Goal: Task Accomplishment & Management: Use online tool/utility

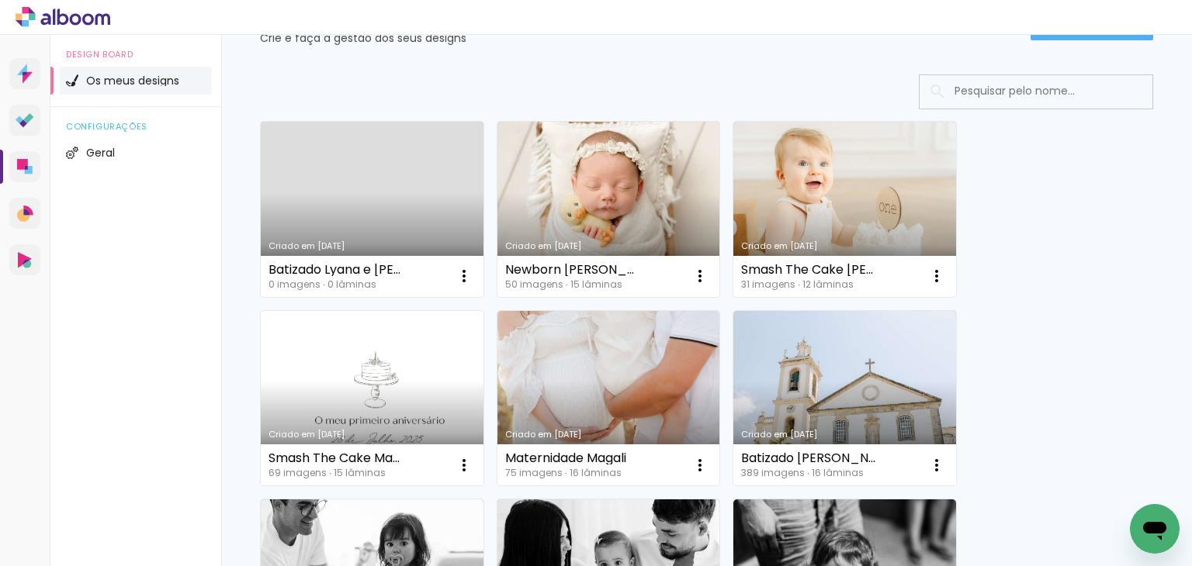
scroll to position [78, 0]
click at [398, 402] on link "Criado em [DATE]" at bounding box center [372, 397] width 223 height 175
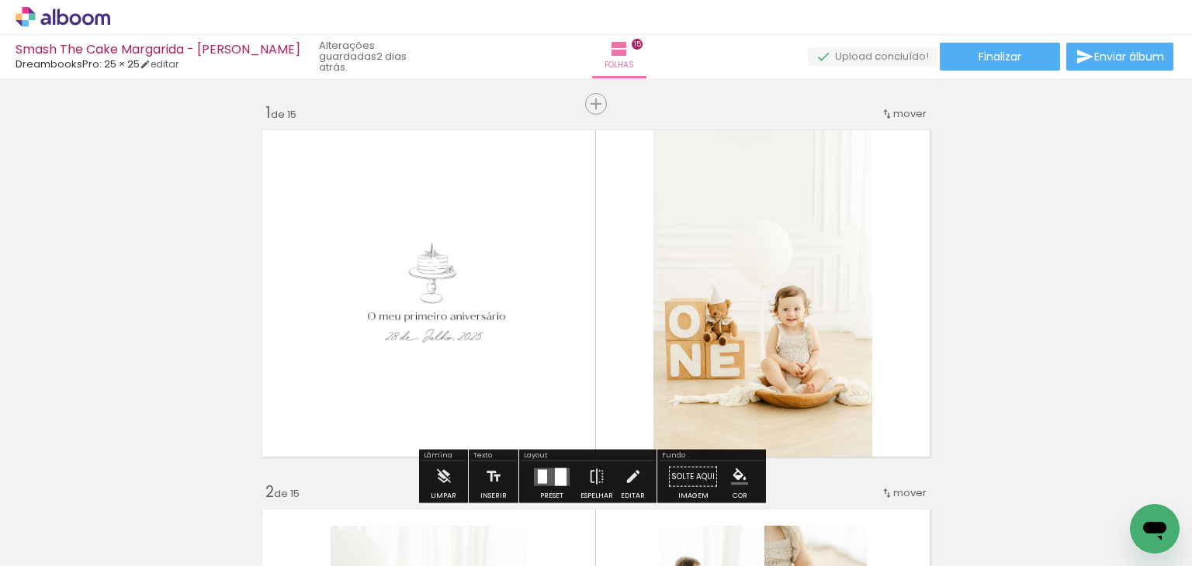
click at [0, 0] on span "Adicionar Fotos" at bounding box center [0, 0] width 0 height 0
click at [0, 0] on input "file" at bounding box center [0, 0] width 0 height 0
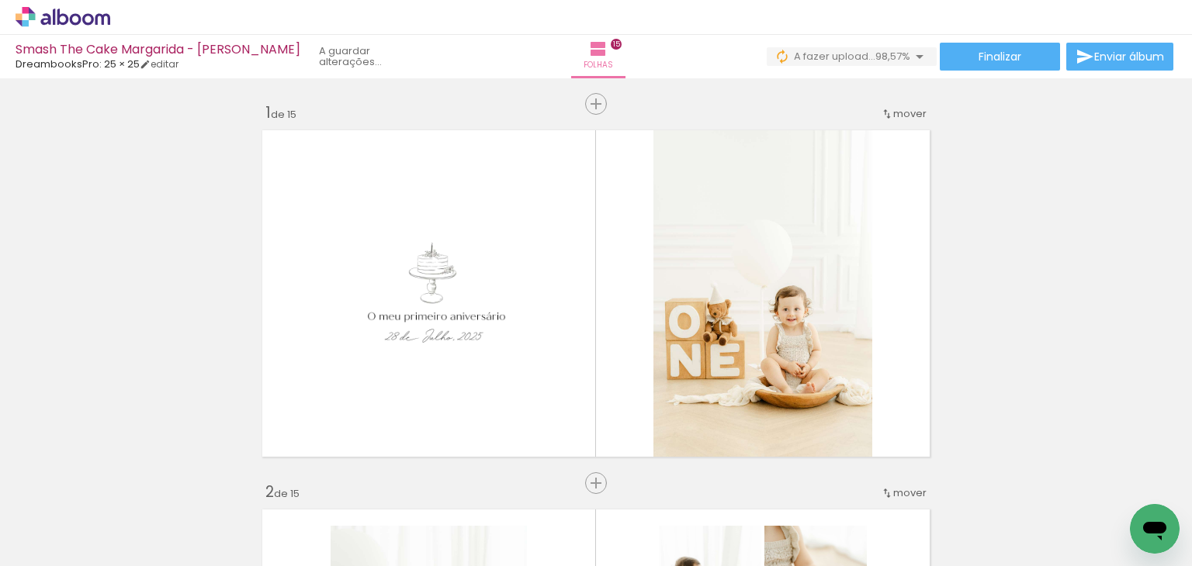
scroll to position [0, 5022]
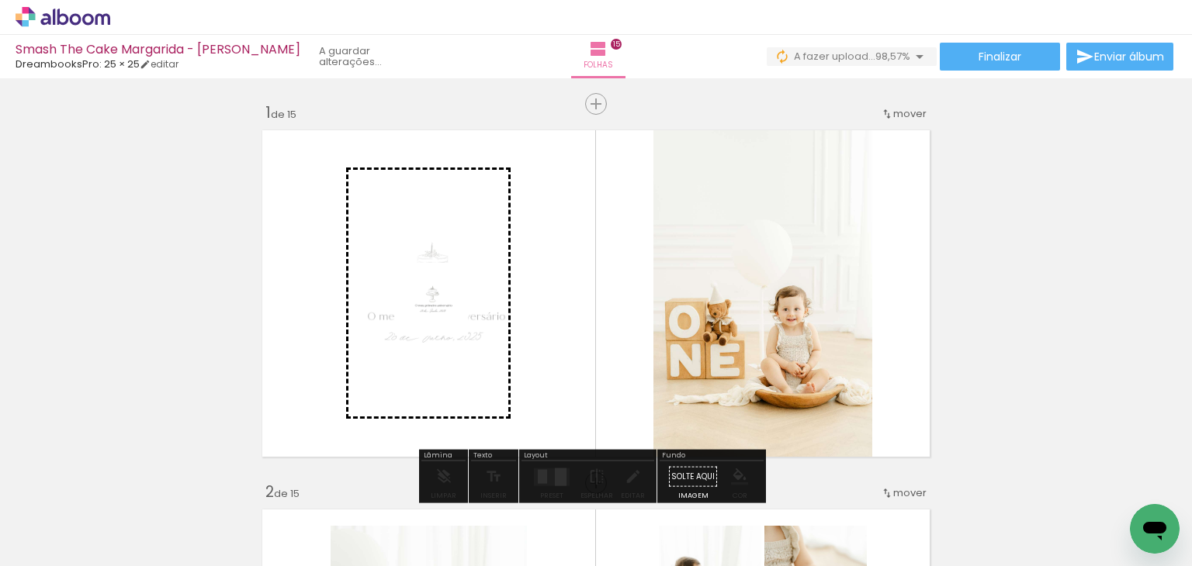
drag, startPoint x: 1120, startPoint y: 513, endPoint x: 443, endPoint y: 311, distance: 706.0
click at [443, 311] on quentale-workspace at bounding box center [596, 283] width 1192 height 566
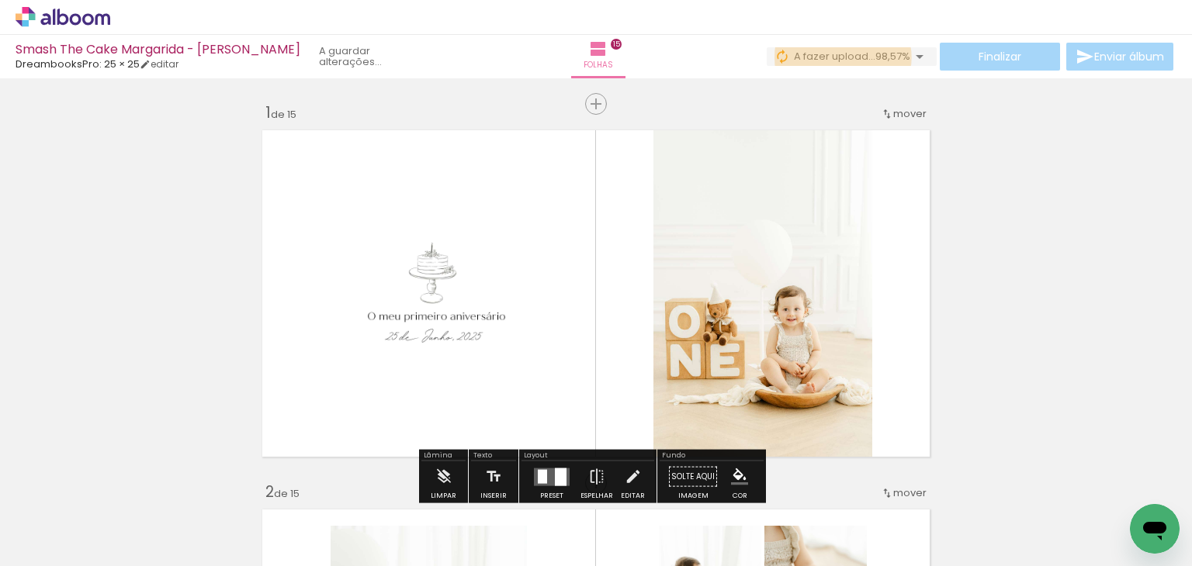
click at [837, 57] on span "A fazer upload..." at bounding box center [834, 56] width 81 height 15
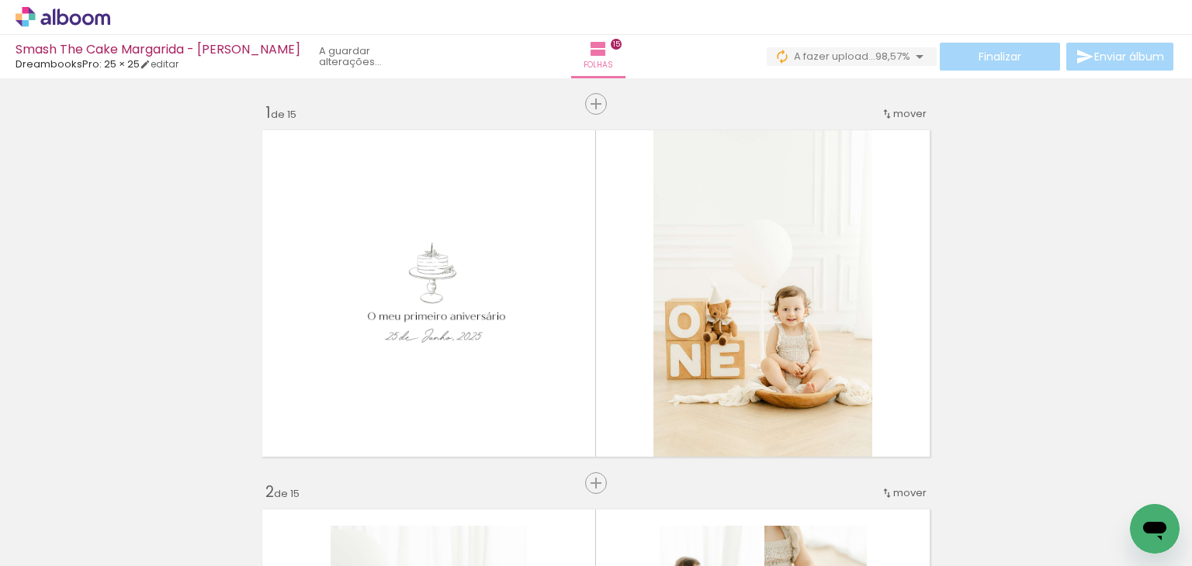
click at [915, 55] on iron-icon at bounding box center [919, 56] width 19 height 19
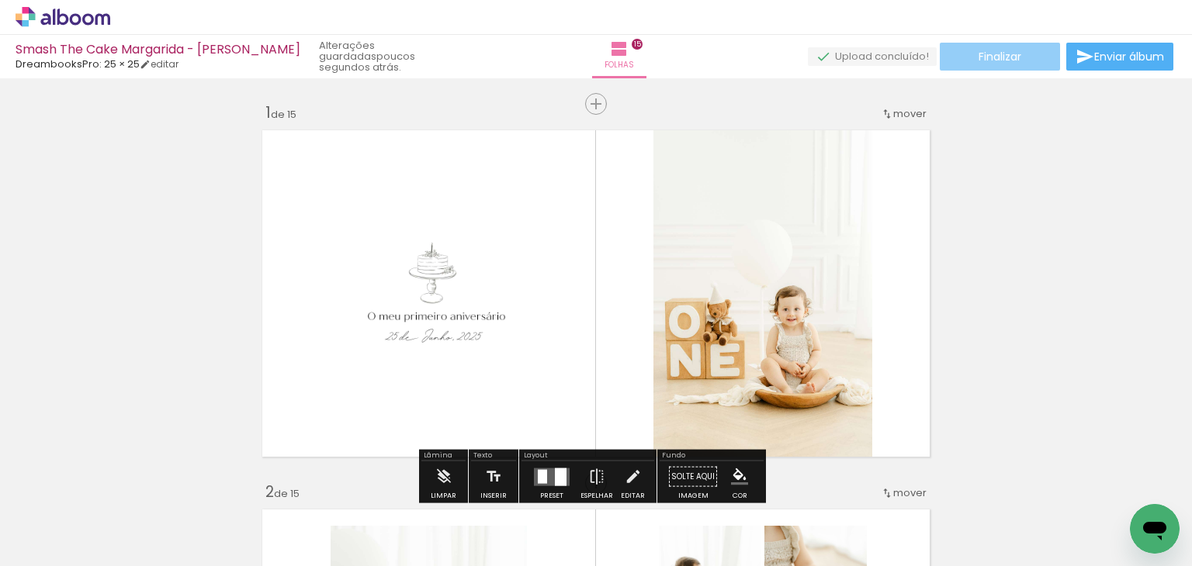
click at [1025, 61] on paper-button "Finalizar" at bounding box center [1000, 57] width 120 height 28
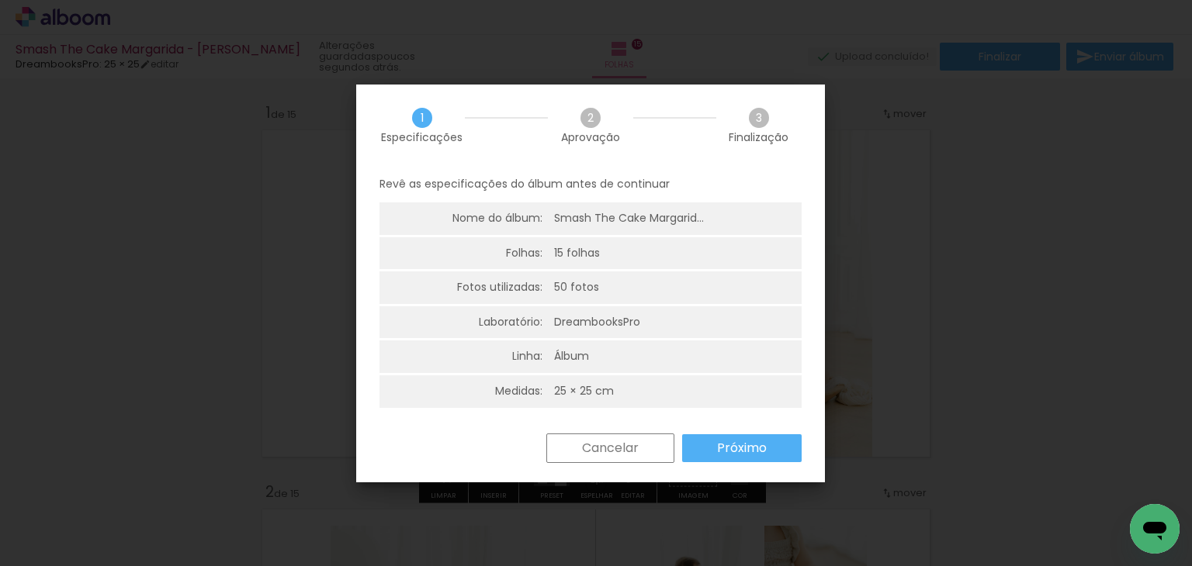
click at [0, 0] on slot "Próximo" at bounding box center [0, 0] width 0 height 0
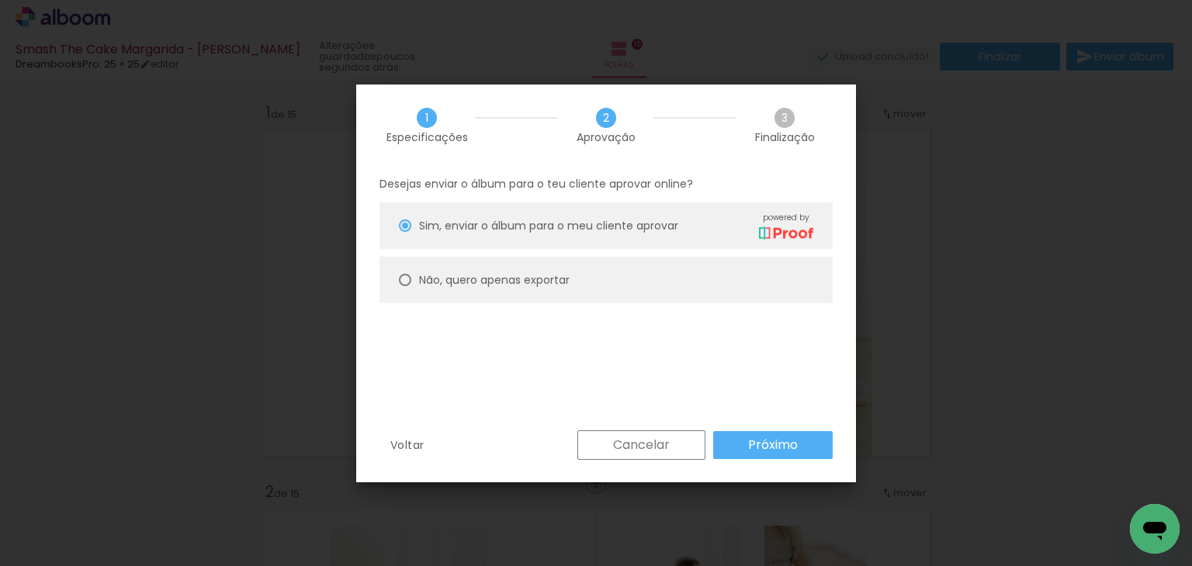
click at [0, 0] on slot "Próximo" at bounding box center [0, 0] width 0 height 0
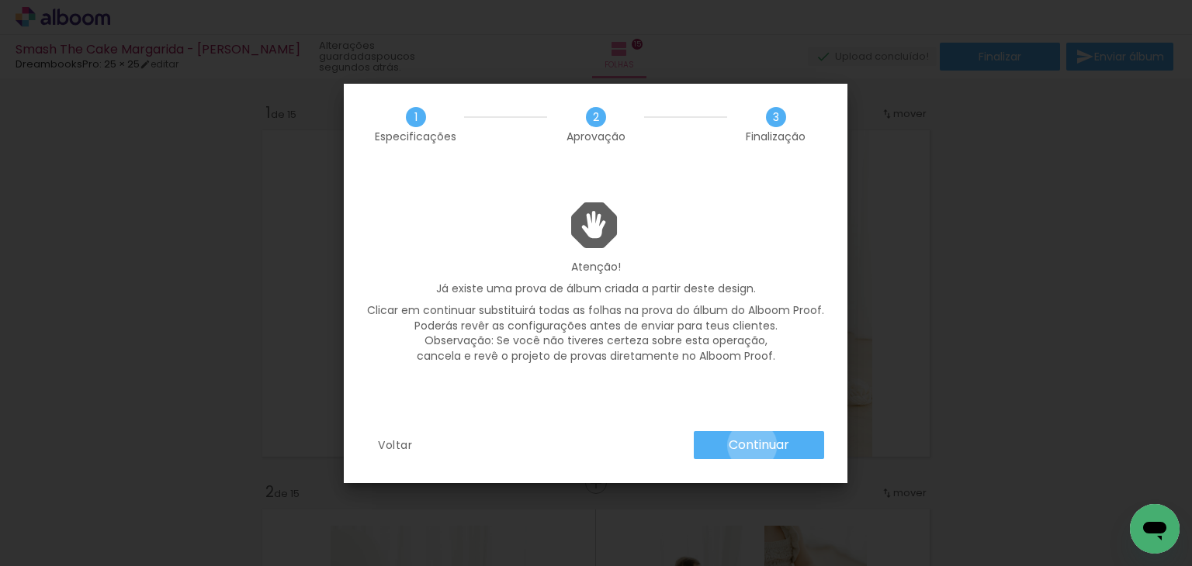
click at [0, 0] on slot "Continuar" at bounding box center [0, 0] width 0 height 0
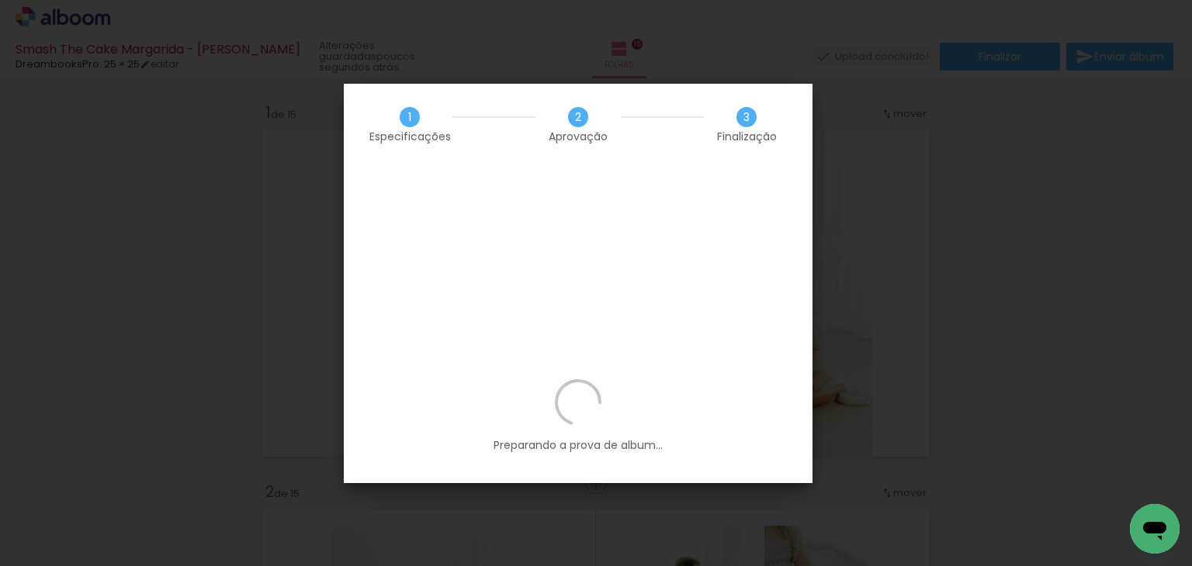
scroll to position [0, 5022]
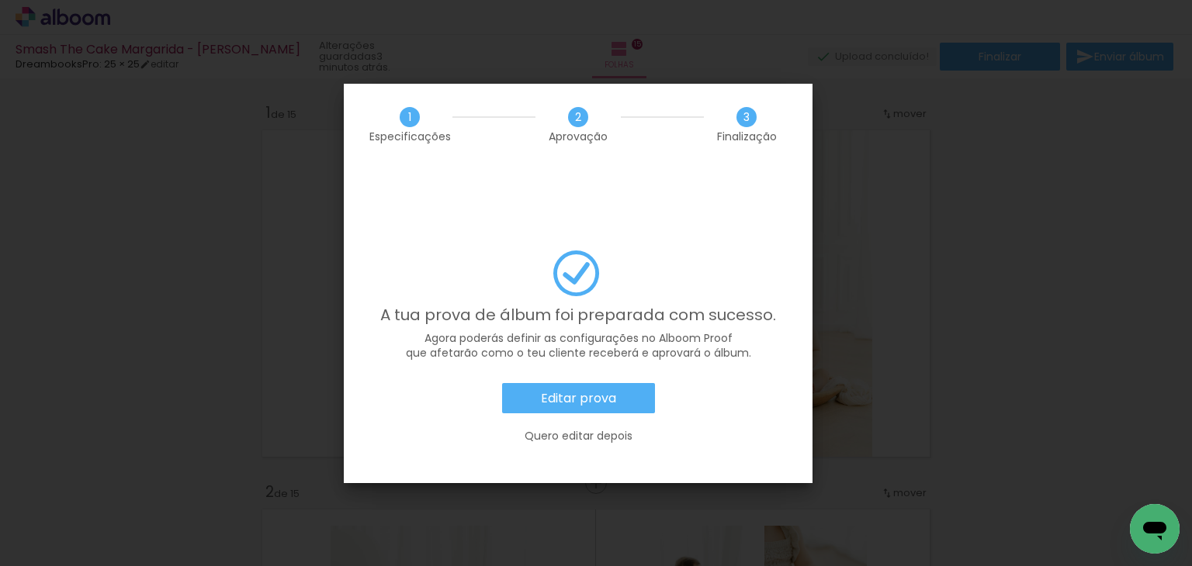
click at [0, 0] on slot "Editar prova" at bounding box center [0, 0] width 0 height 0
